Goal: Transaction & Acquisition: Subscribe to service/newsletter

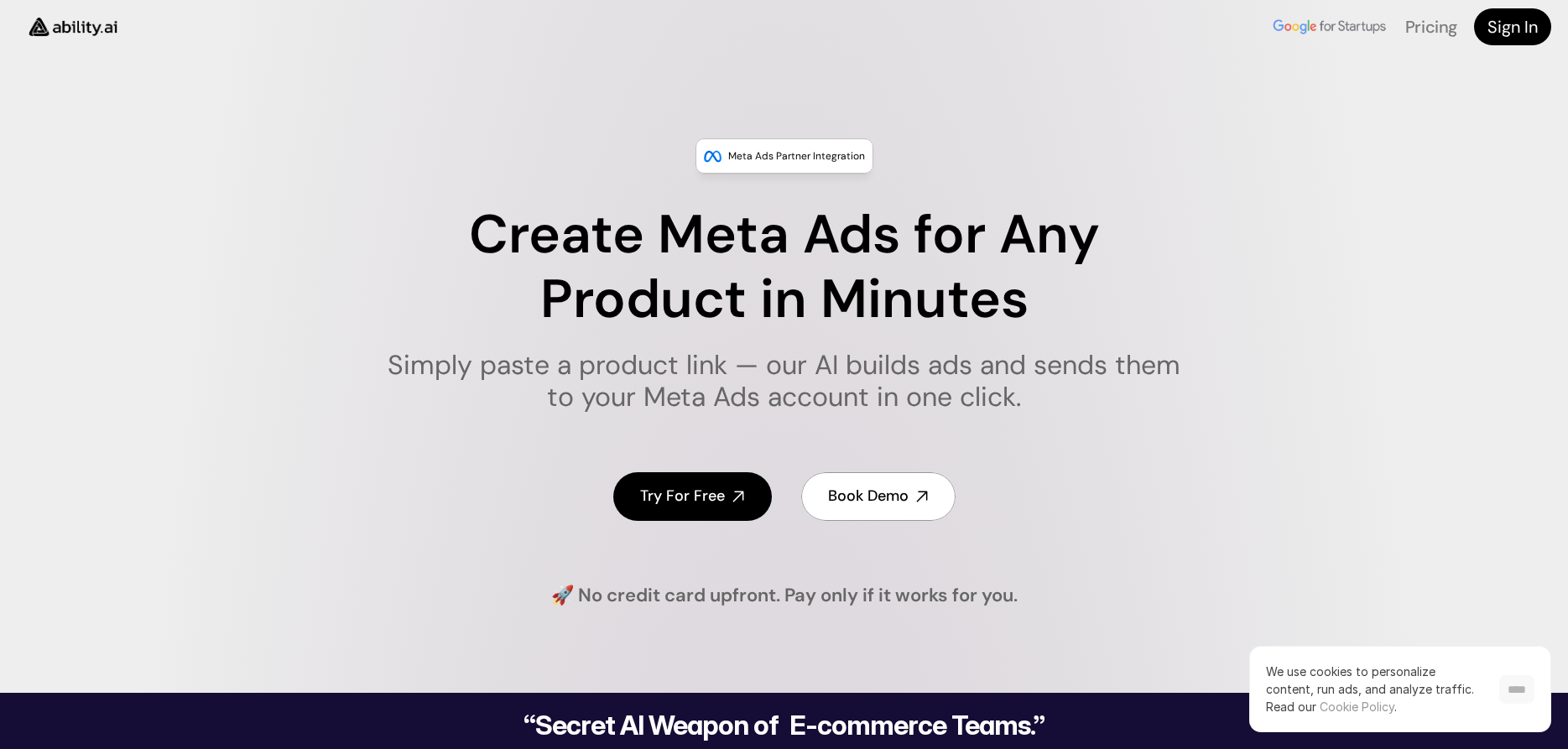
click at [1506, 693] on input "****" at bounding box center [1517, 690] width 35 height 29
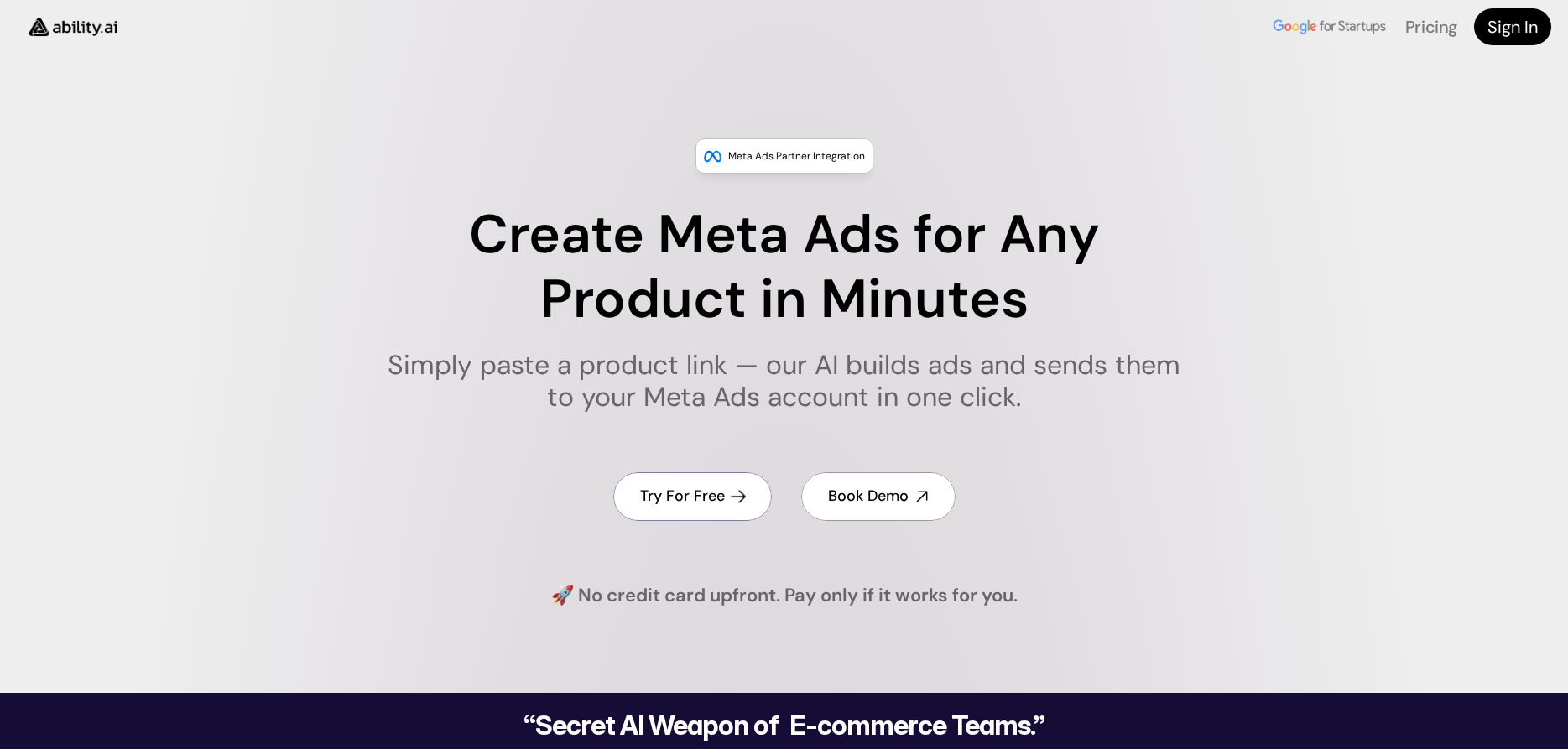
click at [681, 509] on link "Try For Free" at bounding box center [692, 496] width 159 height 48
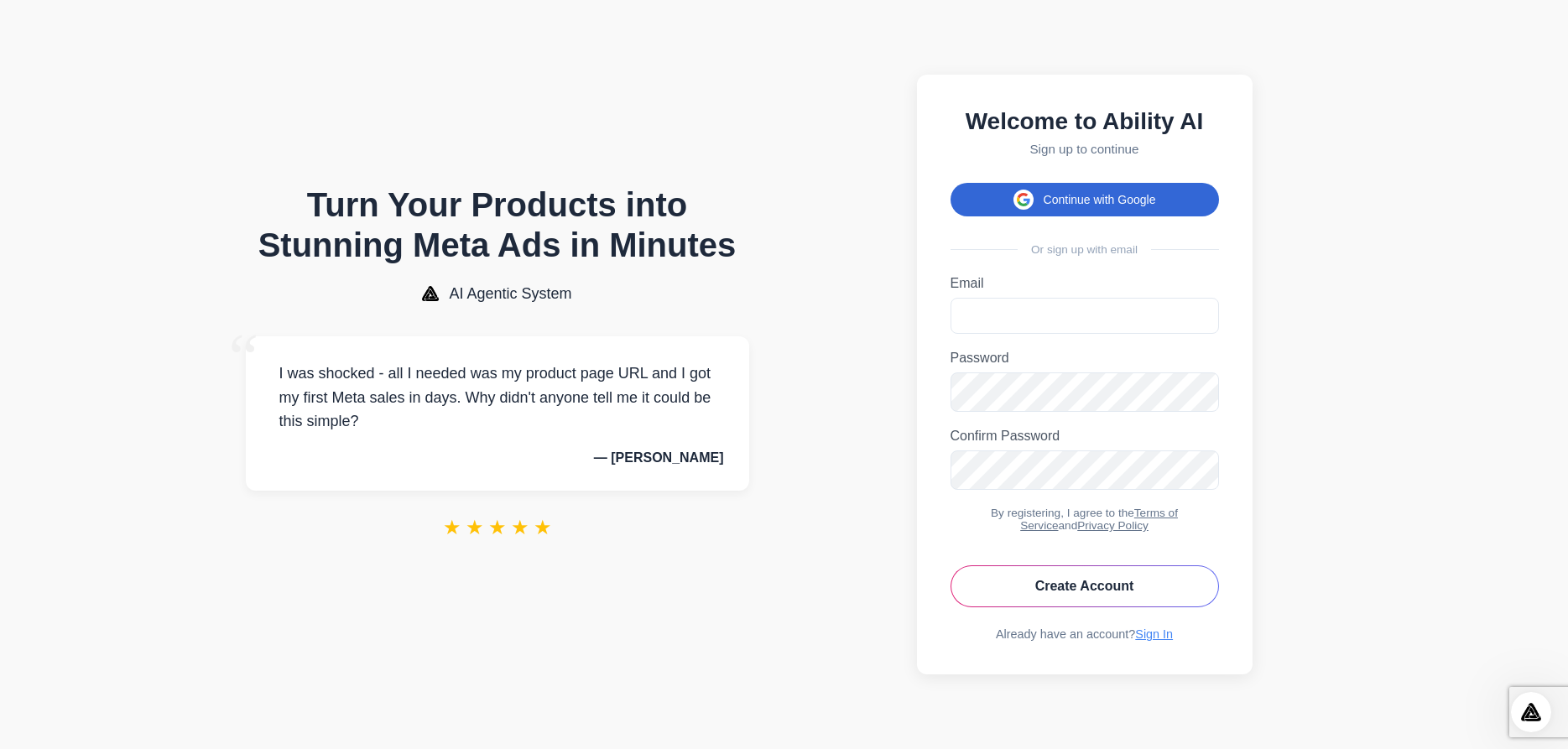
click at [1086, 191] on button "Continue with Google" at bounding box center [1085, 199] width 269 height 33
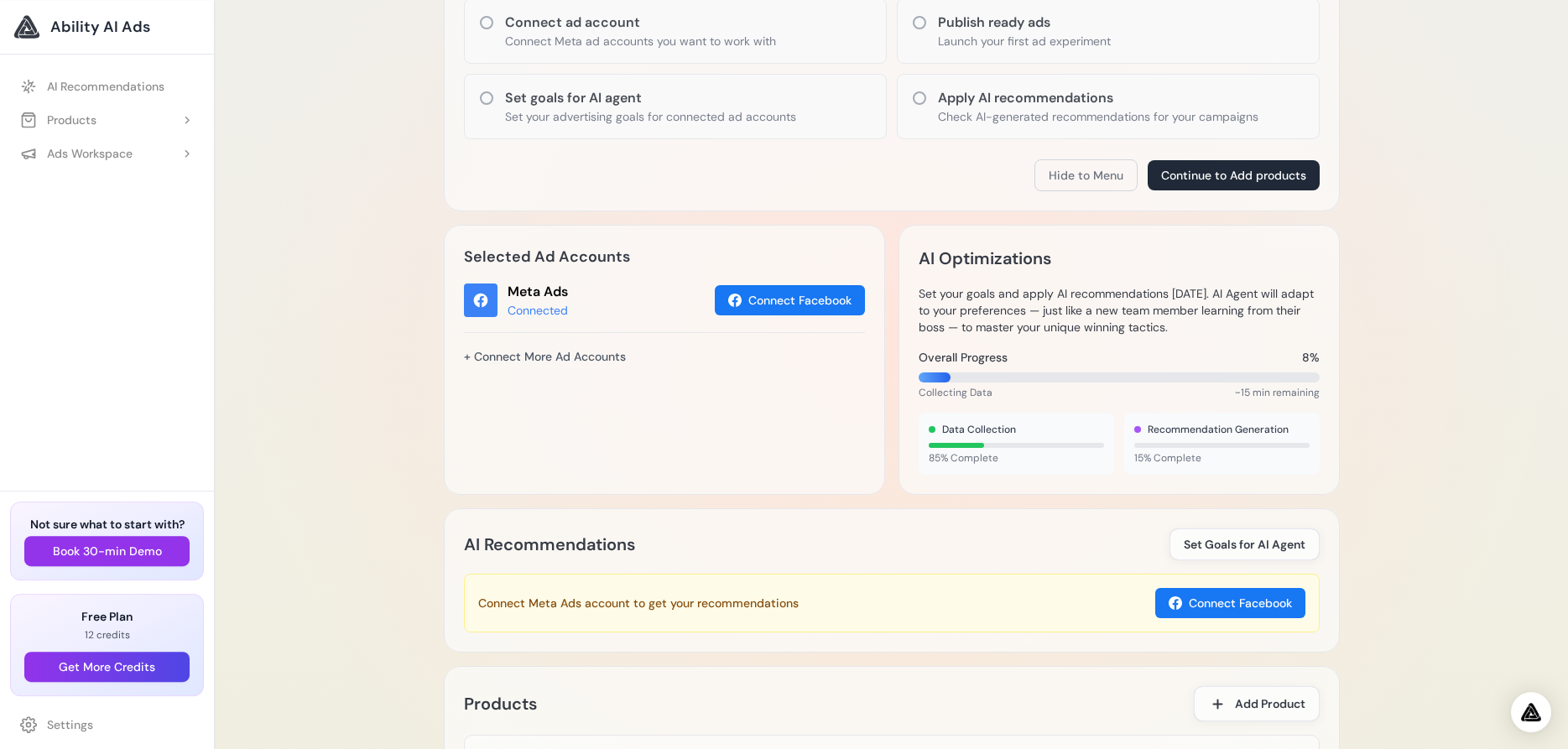
scroll to position [239, 0]
